Goal: Check status: Check status

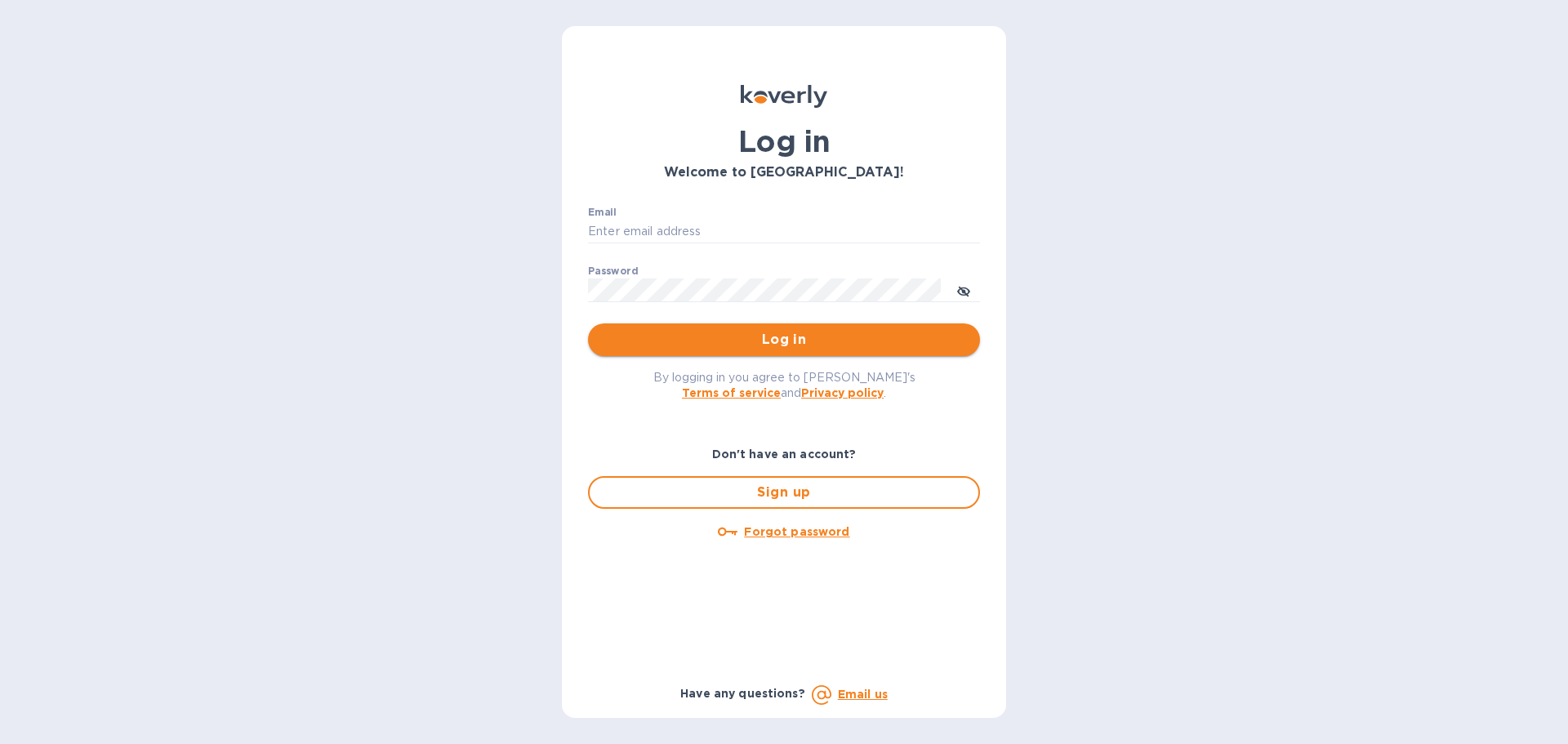
type input "syim@ulogusa.com"
click at [658, 340] on span "Log in" at bounding box center [784, 339] width 366 height 19
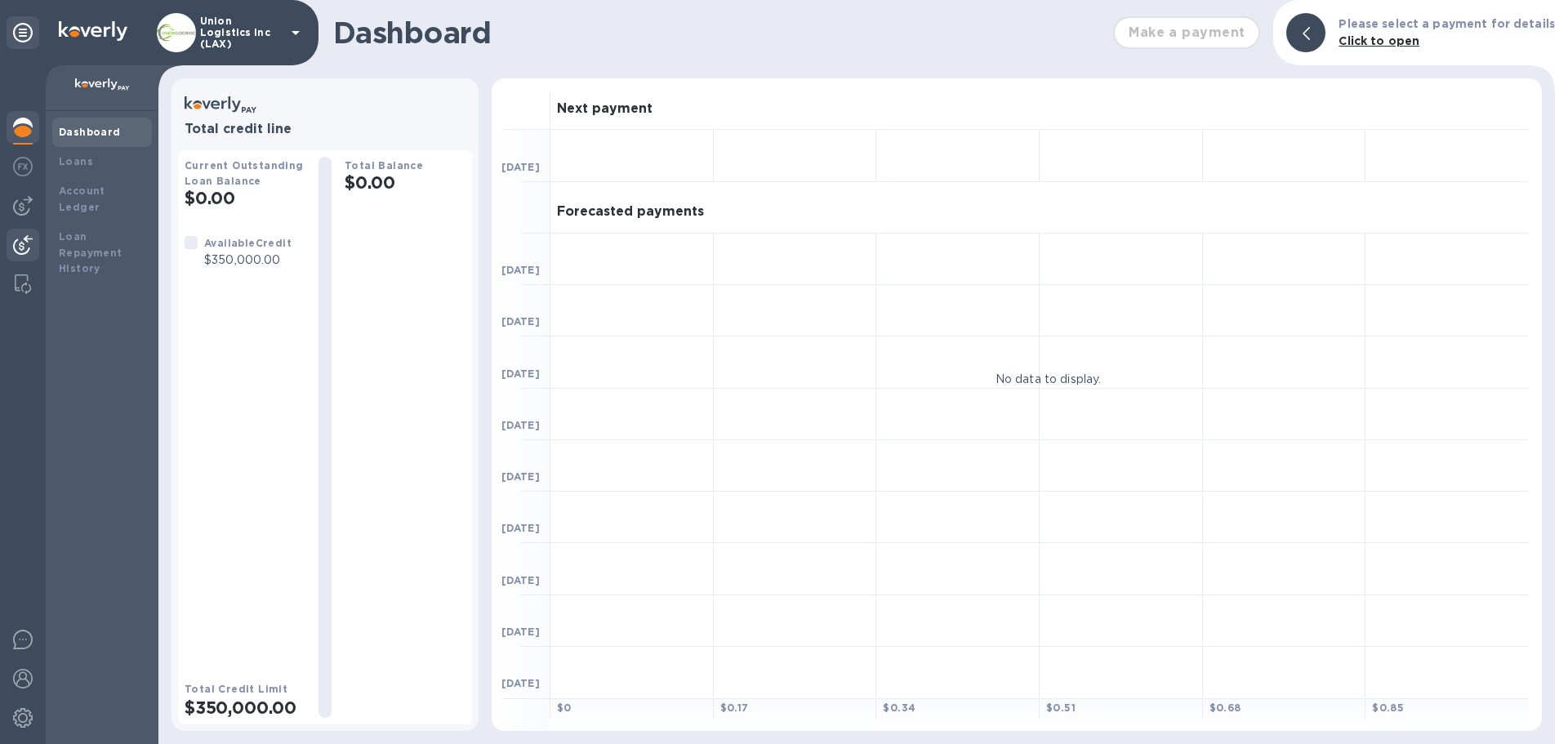
click at [21, 240] on img at bounding box center [22, 244] width 19 height 19
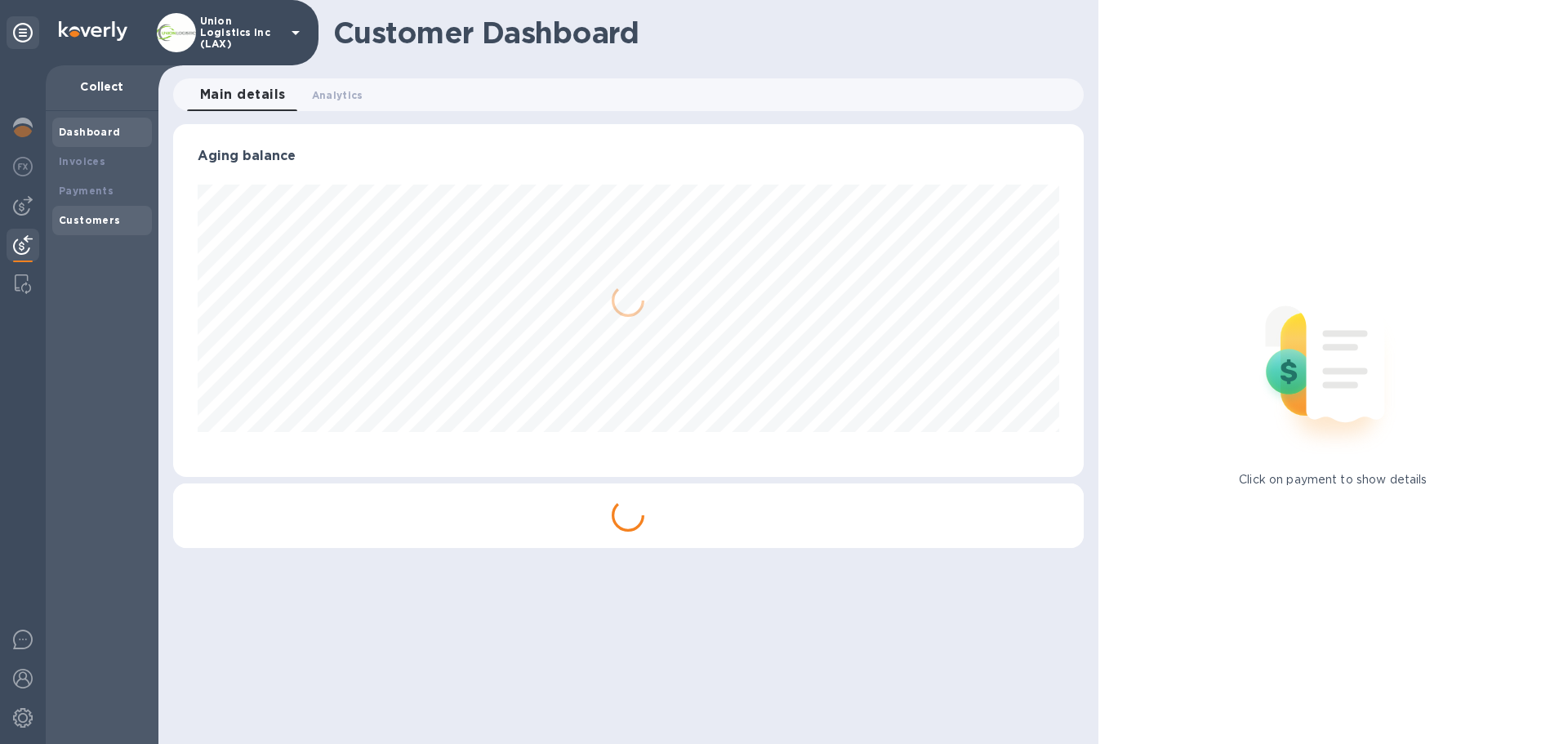
scroll to position [353, 910]
click at [94, 186] on b "Payments" at bounding box center [86, 190] width 54 height 12
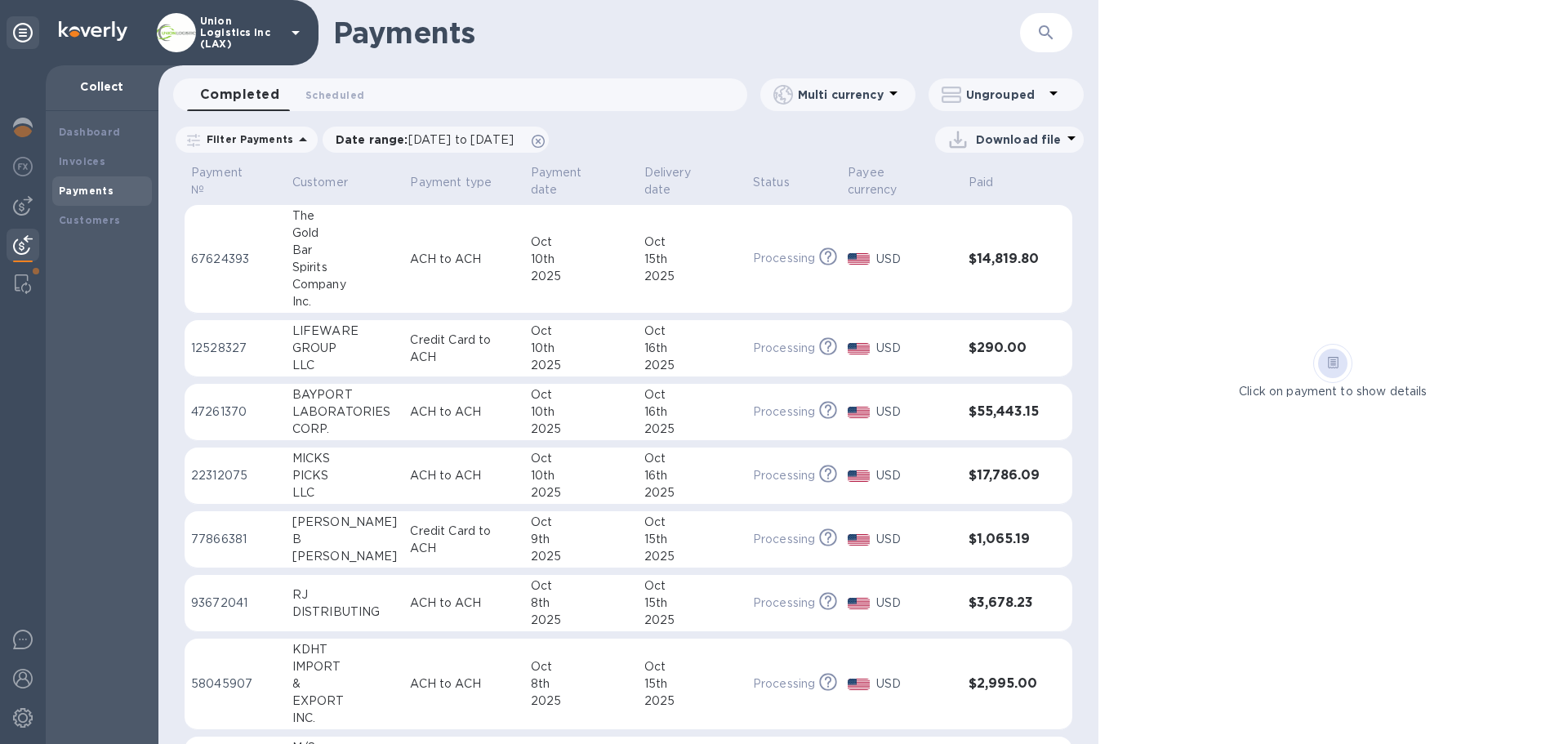
click at [553, 289] on td "[DATE]" at bounding box center [581, 259] width 113 height 109
